Goal: Transaction & Acquisition: Purchase product/service

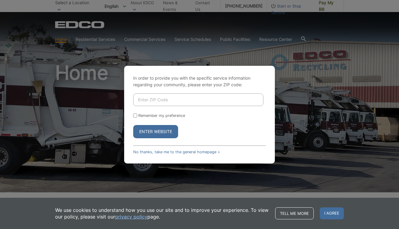
click at [204, 104] on input "Enter ZIP Code" at bounding box center [198, 100] width 130 height 13
click at [316, 67] on div "In order to provide you with the specific service information regarding your co…" at bounding box center [199, 114] width 399 height 229
click at [159, 134] on button "Enter Website" at bounding box center [155, 131] width 45 height 13
click at [163, 101] on input "Enter ZIP Code" at bounding box center [198, 100] width 130 height 13
type input "92078"
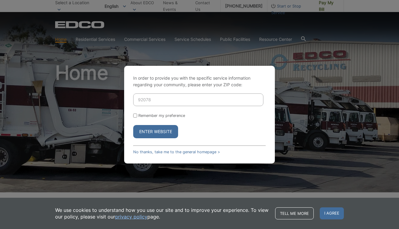
click at [160, 135] on button "Enter Website" at bounding box center [155, 131] width 45 height 13
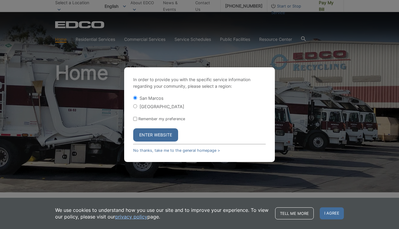
click at [169, 137] on button "Enter Website" at bounding box center [155, 135] width 45 height 13
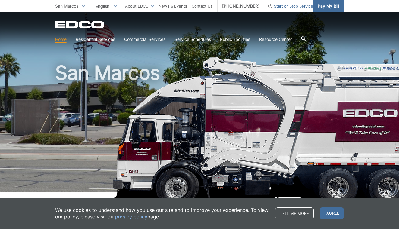
click at [324, 7] on span "Pay My Bill" at bounding box center [327, 6] width 21 height 7
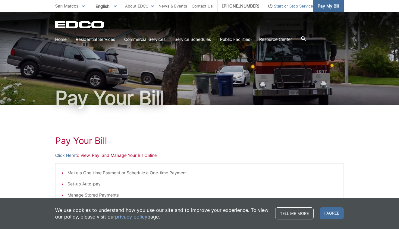
click at [327, 6] on span "Pay My Bill" at bounding box center [327, 6] width 21 height 7
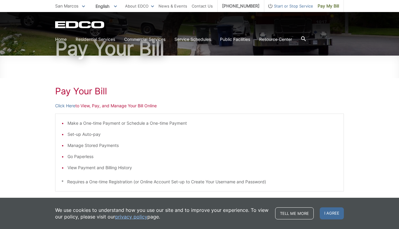
scroll to position [48, 0]
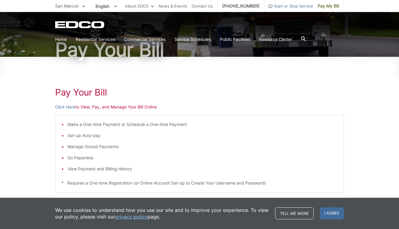
click at [131, 107] on p "Click Here to View, Pay, and Manage Your Bill Online" at bounding box center [199, 107] width 288 height 7
click at [70, 108] on link "Click Here" at bounding box center [65, 107] width 20 height 7
